Goal: Communication & Community: Answer question/provide support

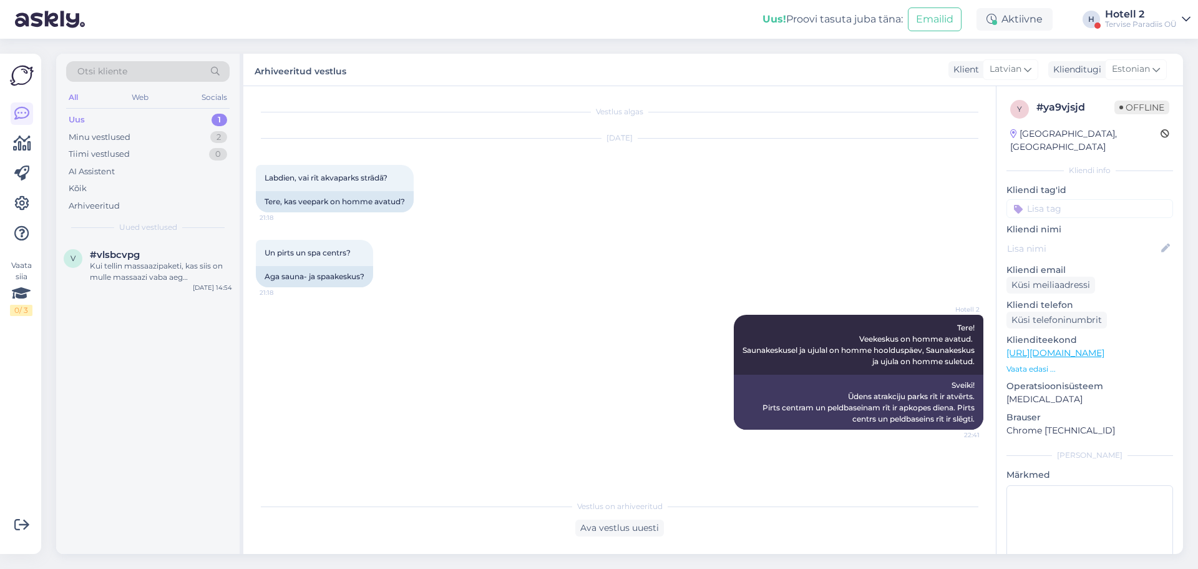
click at [160, 268] on div "Kui tellin massaazipaketi, kas siis on mulle massaazi vaba aeg kindlustatud. võ…" at bounding box center [161, 271] width 142 height 22
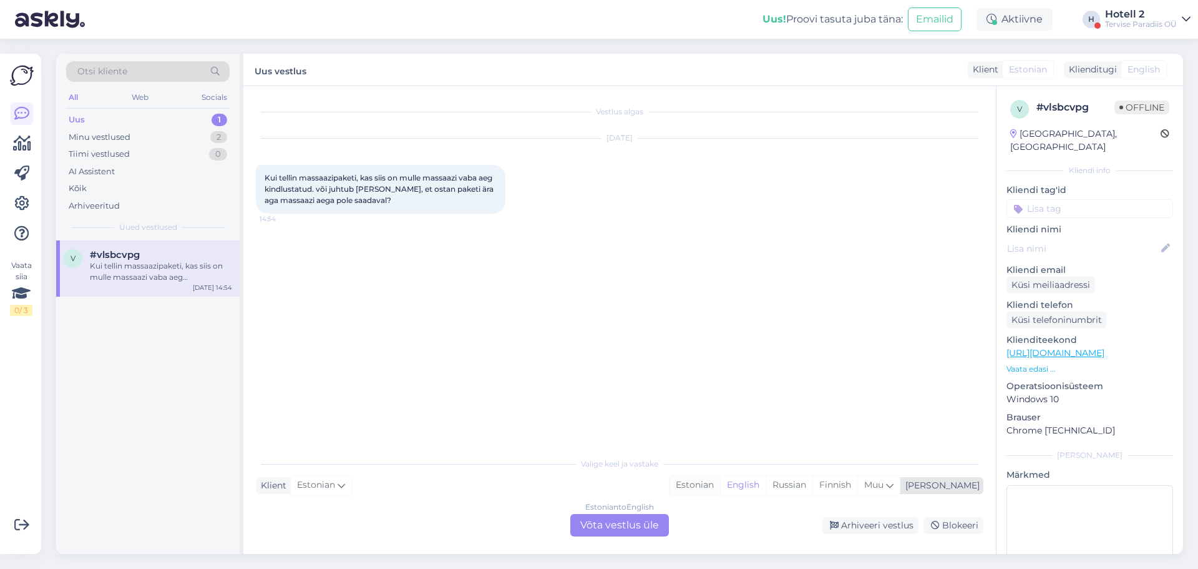
click at [720, 483] on div "Estonian" at bounding box center [695, 485] width 51 height 19
click at [592, 531] on div "Estonian to Estonian Võta vestlus üle" at bounding box center [620, 525] width 99 height 22
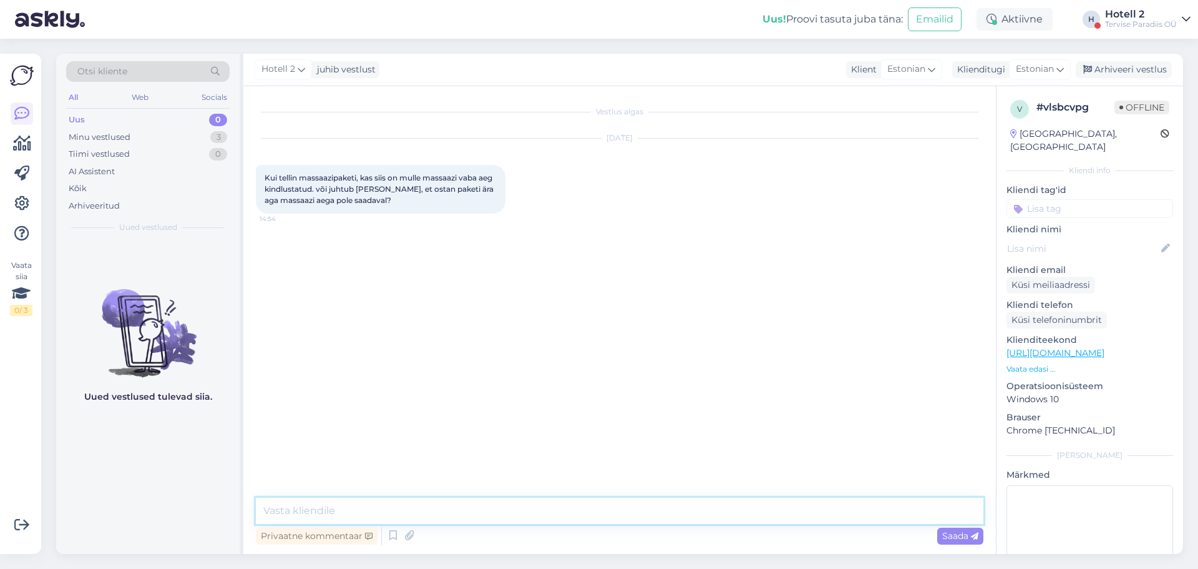
click at [380, 506] on textarea at bounding box center [620, 511] width 728 height 26
type textarea "Tere"
type textarea "Massaazi aeg on kindlustatud teile sel juhul."
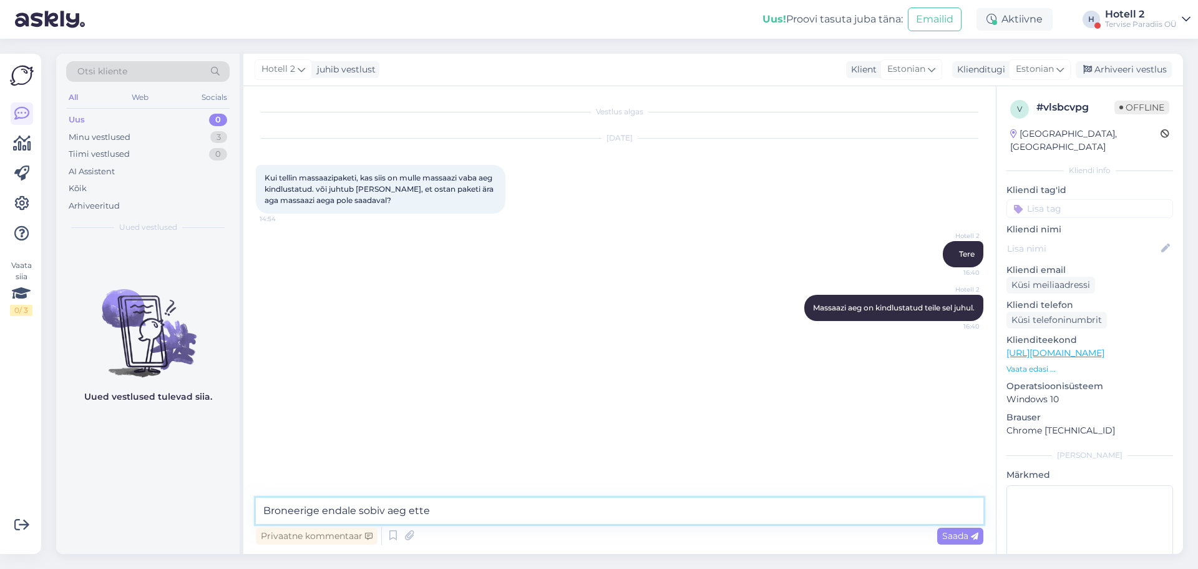
type textarea "Broneerige endale sobiv aeg ette."
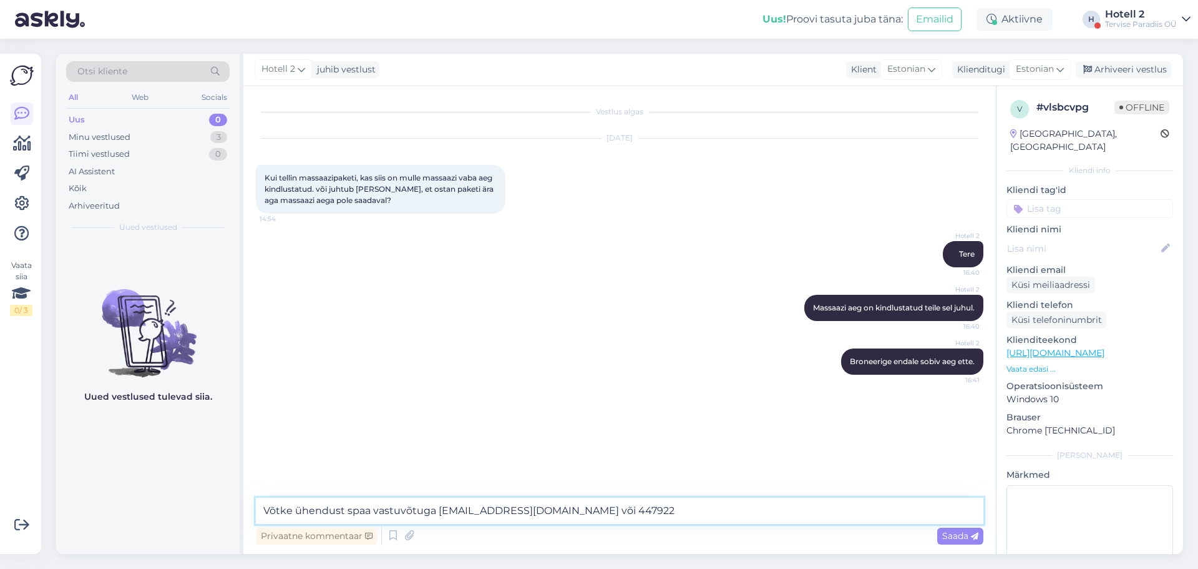
type textarea "Võtke ühendust spaa vastuvõtuga [EMAIL_ADDRESS][DOMAIN_NAME] või 4479220"
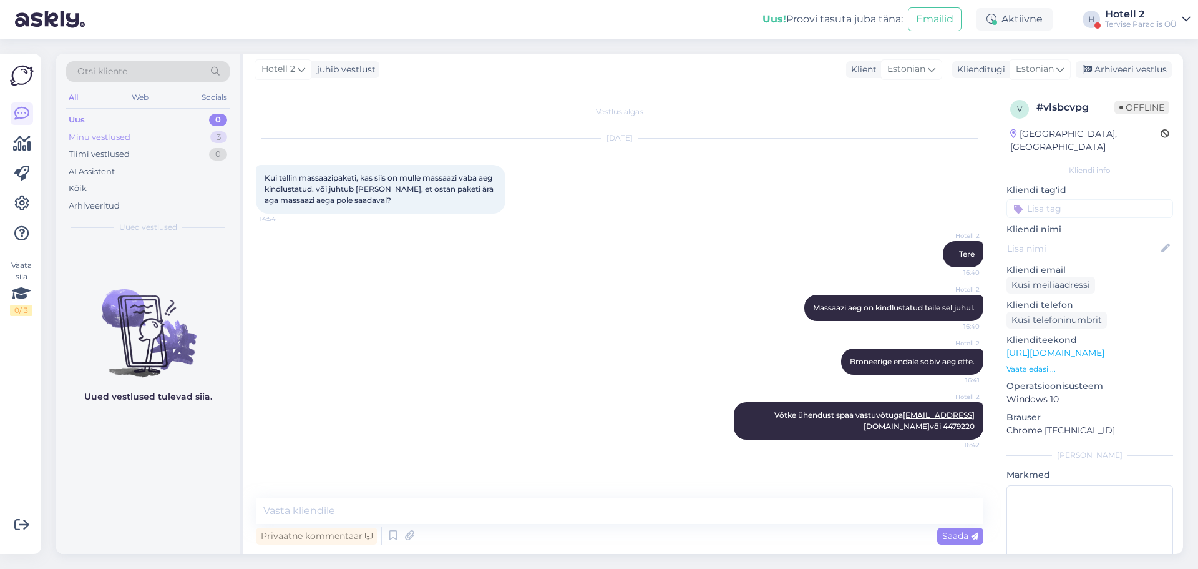
click at [199, 139] on div "Minu vestlused 3" at bounding box center [148, 137] width 164 height 17
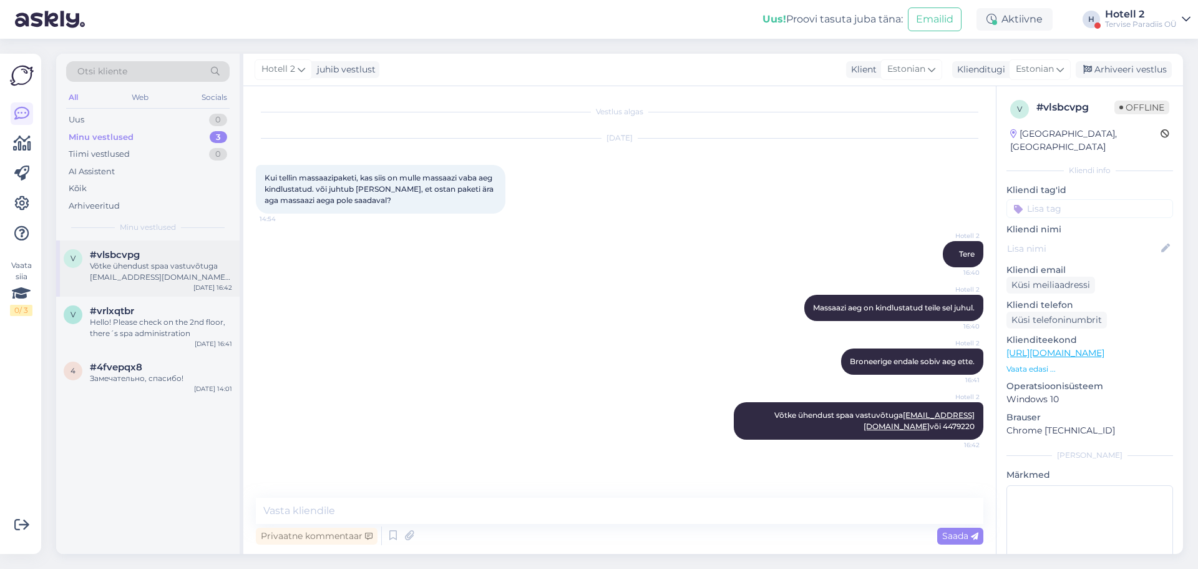
click at [191, 273] on div "Võtke ühendust spaa vastuvõtuga [EMAIL_ADDRESS][DOMAIN_NAME] või 4479220" at bounding box center [161, 271] width 142 height 22
click at [1092, 70] on icon at bounding box center [1088, 70] width 9 height 9
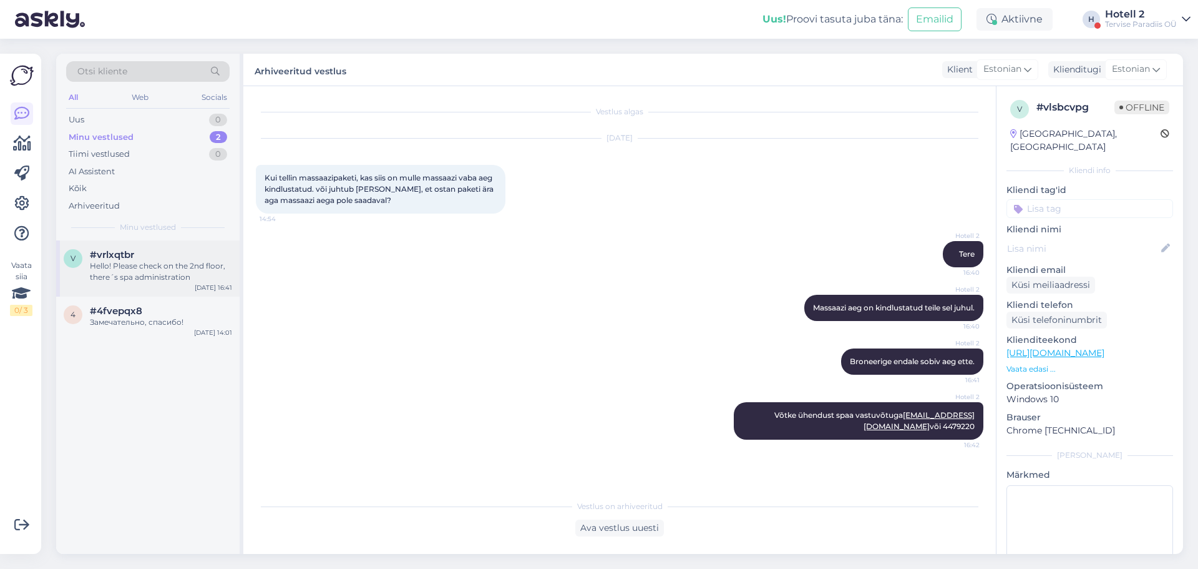
click at [149, 272] on div "Hello! Please check on the 2nd floor, there´s spa administration" at bounding box center [161, 271] width 142 height 22
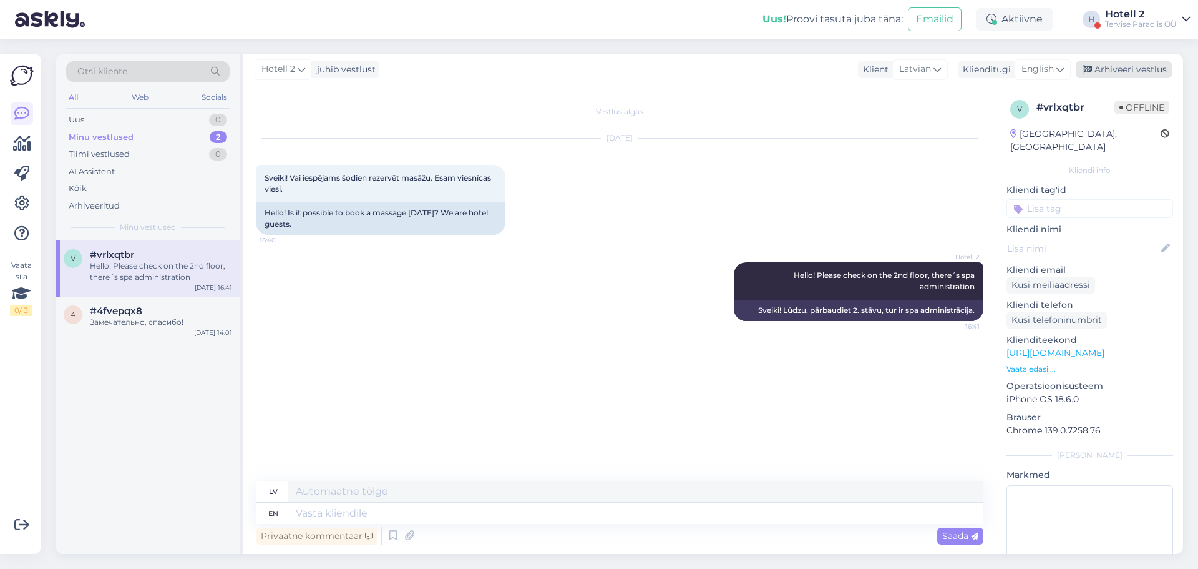
click at [1130, 72] on div "Arhiveeri vestlus" at bounding box center [1124, 69] width 96 height 17
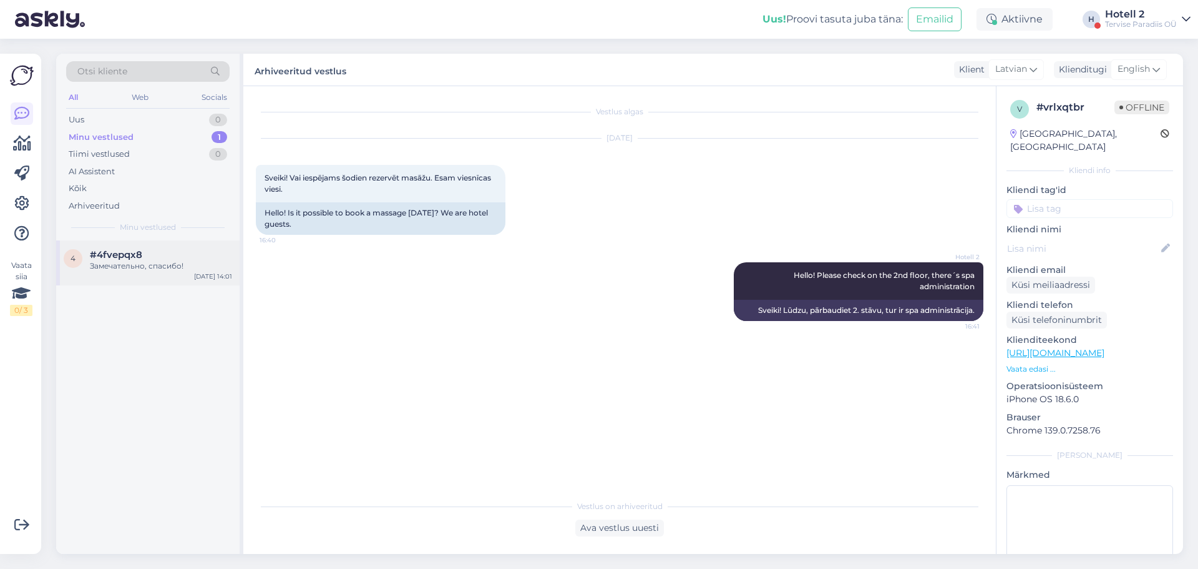
click at [142, 266] on div "Замечательно, спасибо!" at bounding box center [161, 265] width 142 height 11
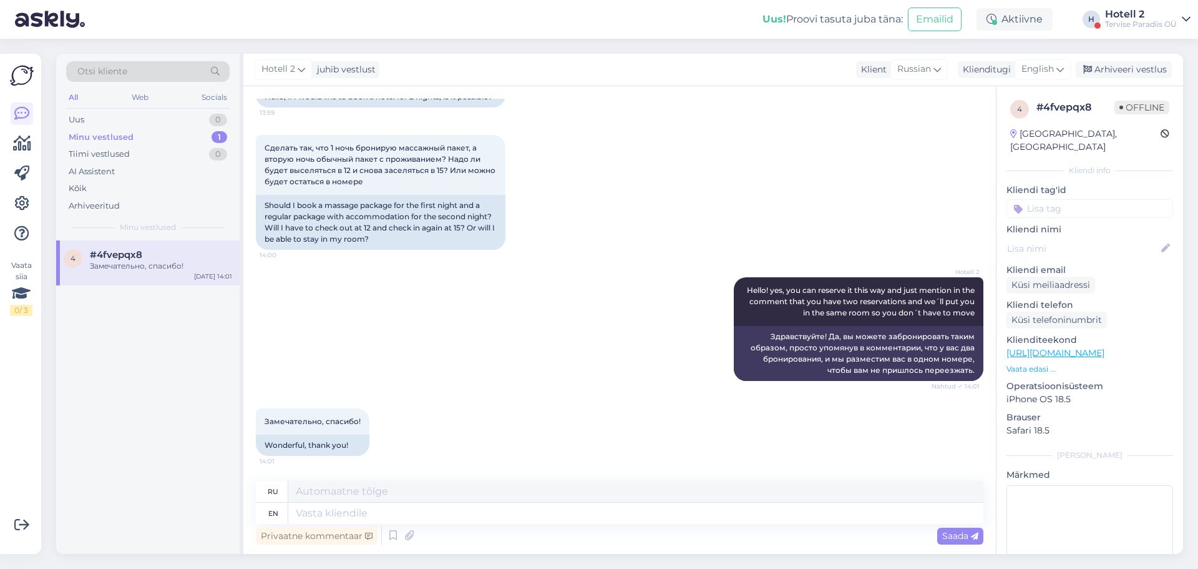
click at [1109, 55] on div "Hotell 2 juhib vestlust Klient Russian Klienditugi English Arhiveeri vestlus" at bounding box center [713, 70] width 940 height 32
click at [1109, 72] on div "Arhiveeri vestlus" at bounding box center [1124, 69] width 96 height 17
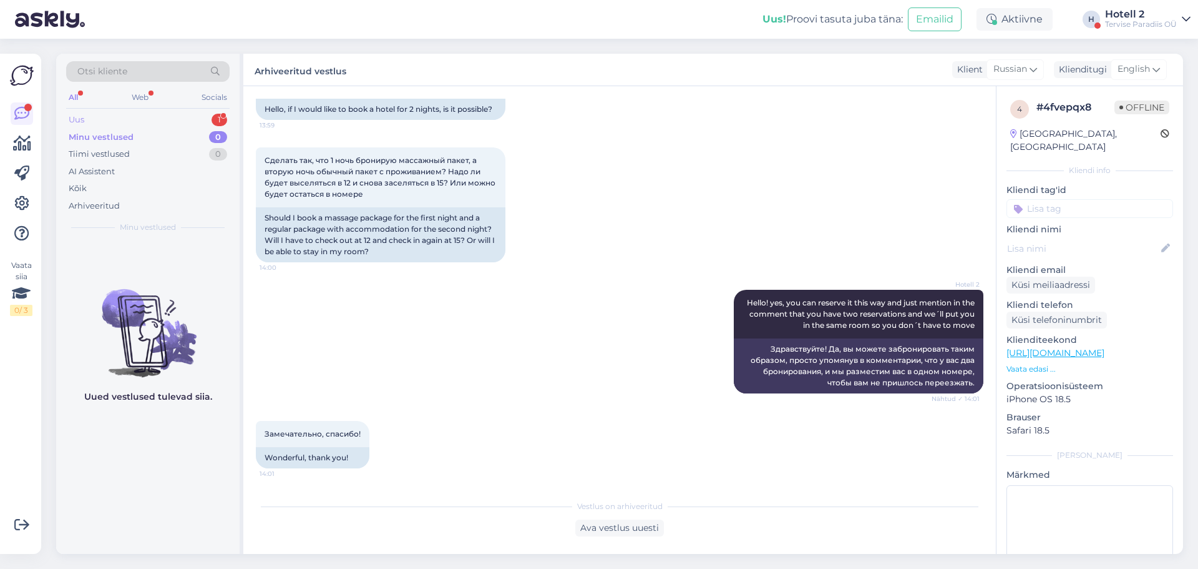
click at [221, 117] on div "1" at bounding box center [220, 120] width 16 height 12
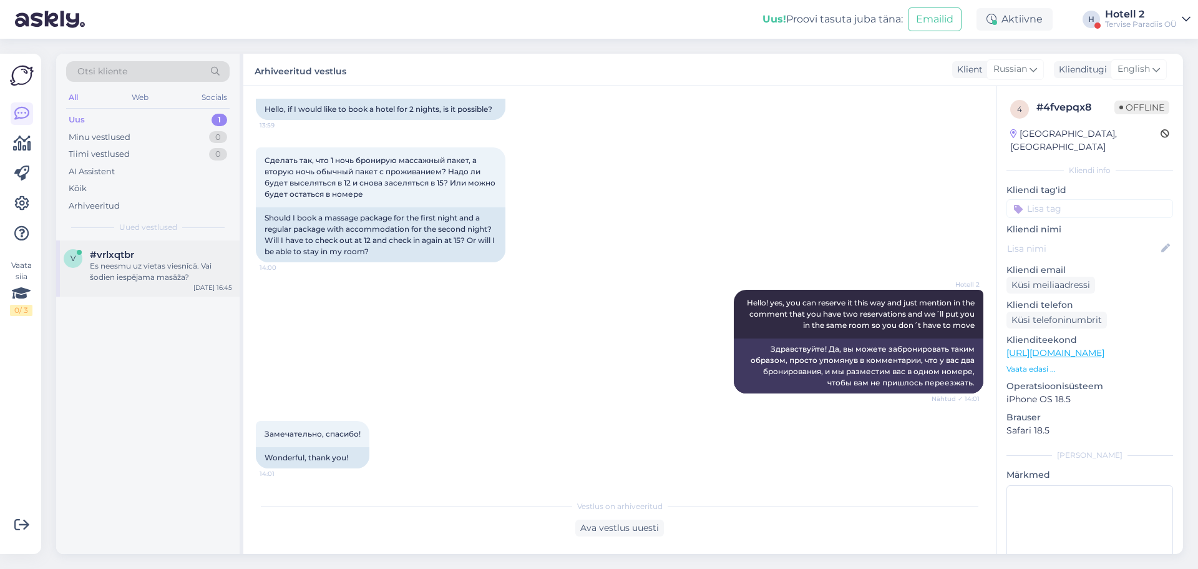
click at [184, 275] on div "Es neesmu uz vietas viesnîcā. Vai šodien iespējama masāža?" at bounding box center [161, 271] width 142 height 22
